Goal: Obtain resource: Obtain resource

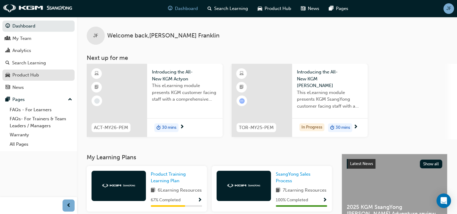
click at [27, 75] on div "Product Hub" at bounding box center [25, 75] width 27 height 7
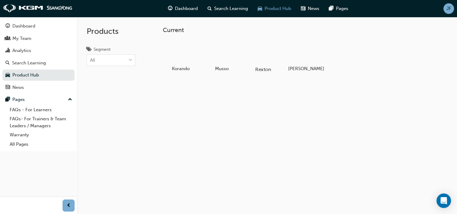
click at [266, 59] on div at bounding box center [263, 52] width 34 height 24
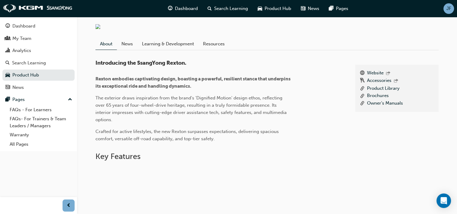
scroll to position [60, 0]
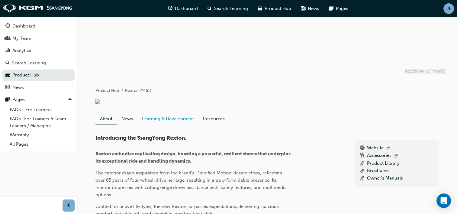
click at [168, 119] on link "Learning & Development" at bounding box center [168, 118] width 61 height 11
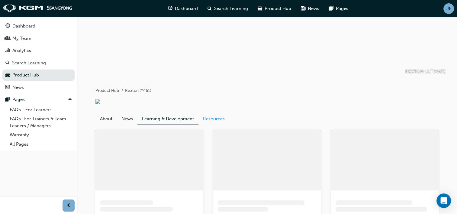
click at [219, 121] on link "Resources" at bounding box center [214, 118] width 31 height 11
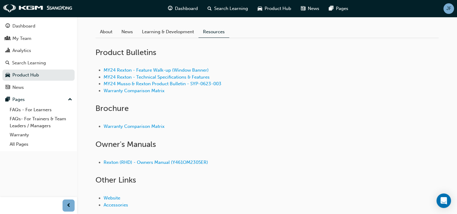
scroll to position [151, 0]
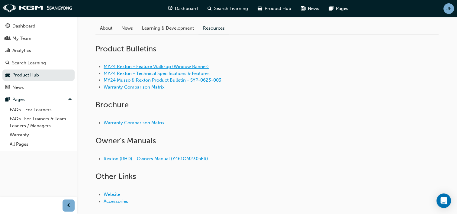
click at [182, 69] on link "MY24 Rexton - Feature Walk-up (Window Banner)" at bounding box center [156, 66] width 105 height 5
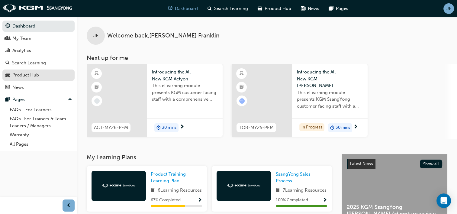
click at [30, 77] on div "Product Hub" at bounding box center [25, 75] width 27 height 7
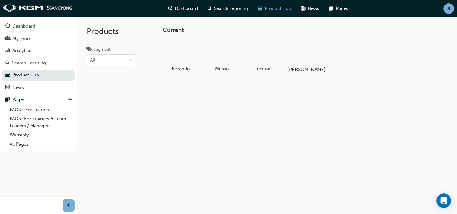
click at [302, 57] on div at bounding box center [305, 52] width 34 height 24
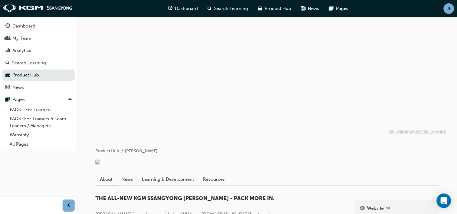
click at [215, 63] on div at bounding box center [267, 77] width 363 height 121
click at [215, 64] on div at bounding box center [267, 77] width 363 height 121
click at [214, 66] on div at bounding box center [267, 77] width 363 height 121
click at [213, 64] on div at bounding box center [267, 77] width 363 height 121
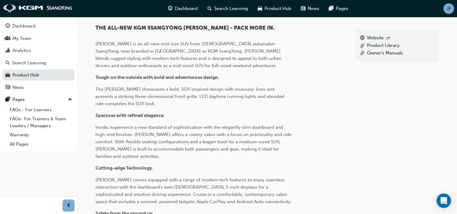
scroll to position [121, 0]
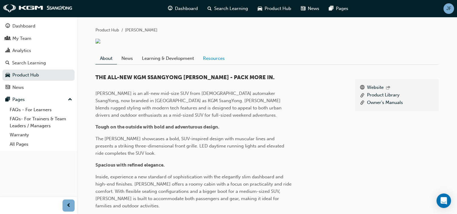
click at [216, 64] on link "Resources" at bounding box center [214, 58] width 31 height 11
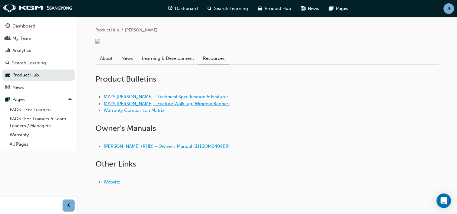
click at [177, 106] on link "MY25 Torres - Feature Walk-up (Window Banner)" at bounding box center [167, 103] width 126 height 5
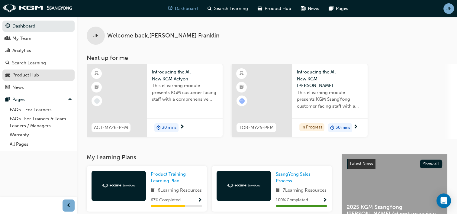
click at [35, 73] on div "Product Hub" at bounding box center [25, 75] width 27 height 7
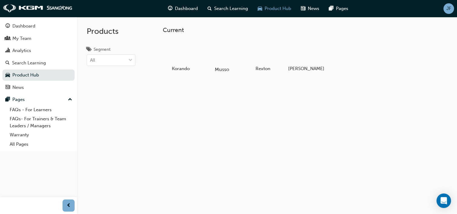
click at [215, 48] on div at bounding box center [222, 52] width 34 height 24
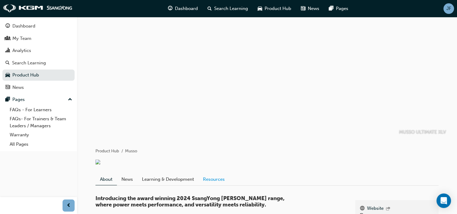
click at [216, 185] on link "Resources" at bounding box center [214, 179] width 31 height 11
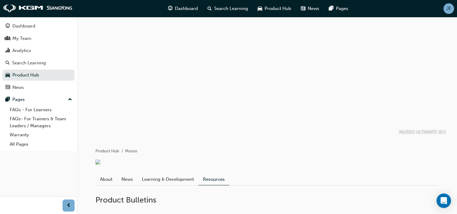
scroll to position [181, 0]
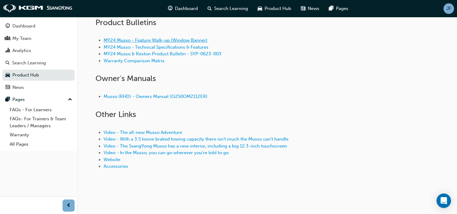
click at [182, 43] on link "MY24 Musso - Feature Walk-up (Window Banner)" at bounding box center [156, 39] width 104 height 5
